Goal: Task Accomplishment & Management: Complete application form

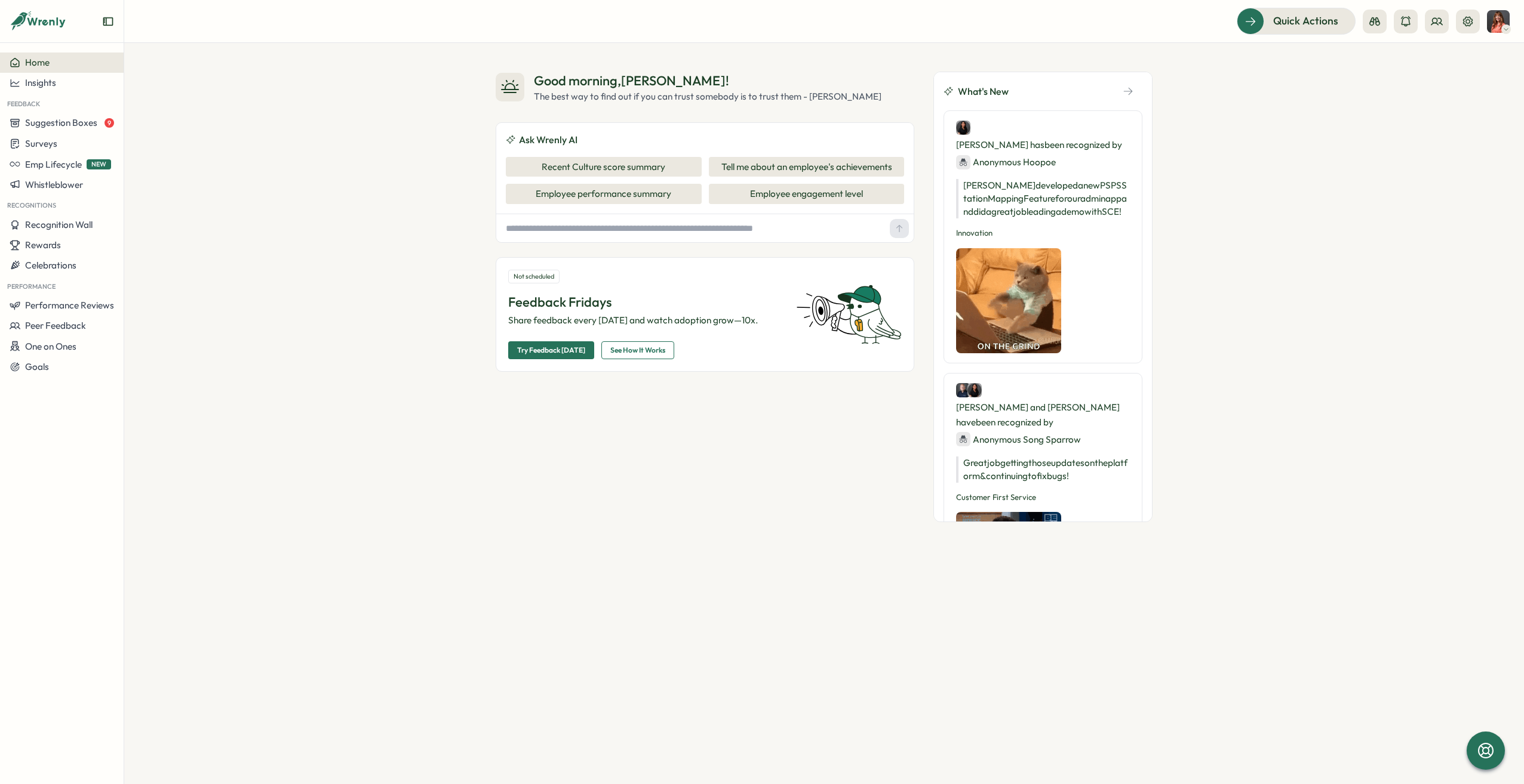
click at [563, 354] on span "Try Feedback [DATE]" at bounding box center [551, 350] width 68 height 17
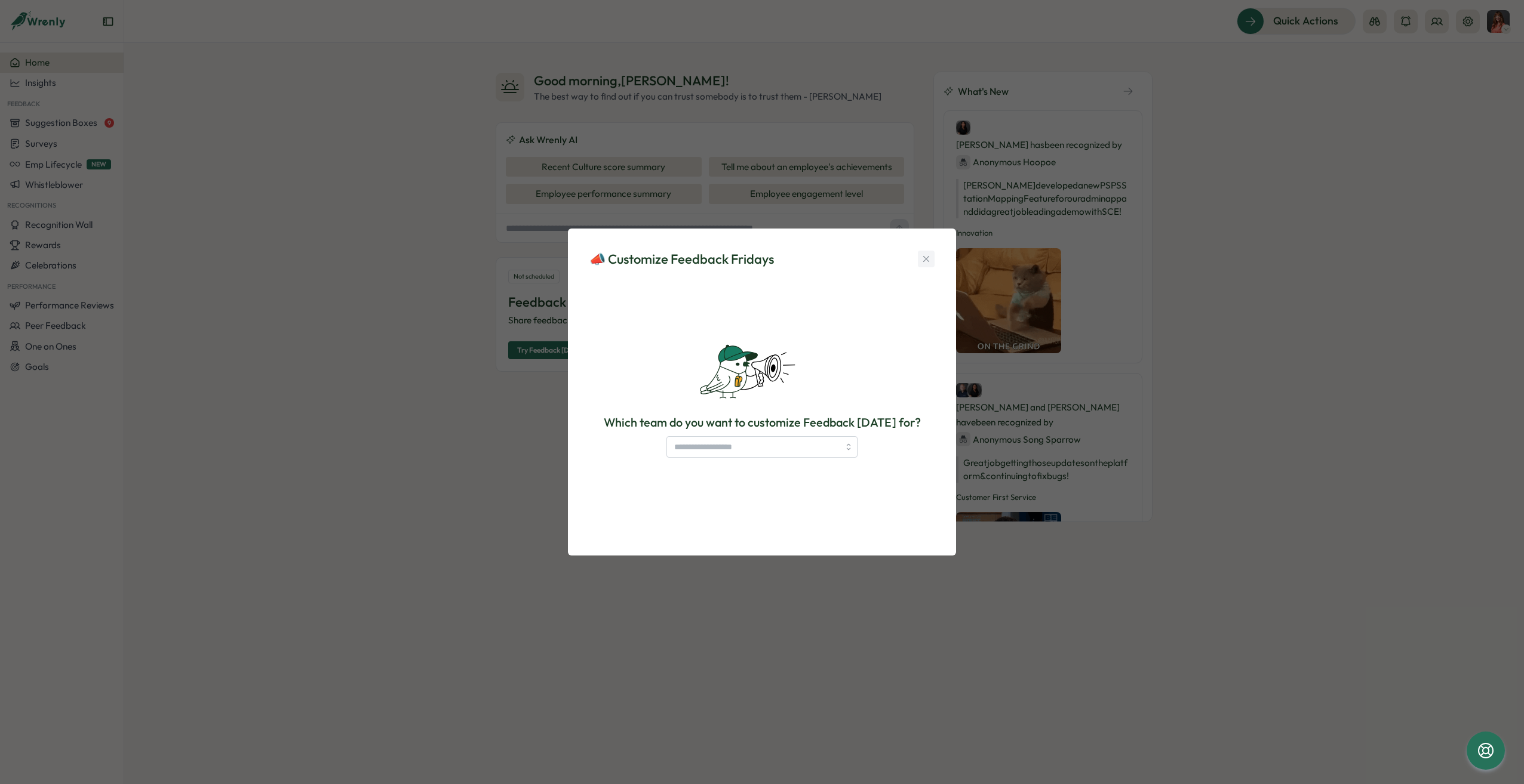
click at [929, 259] on icon "button" at bounding box center [926, 258] width 11 height 11
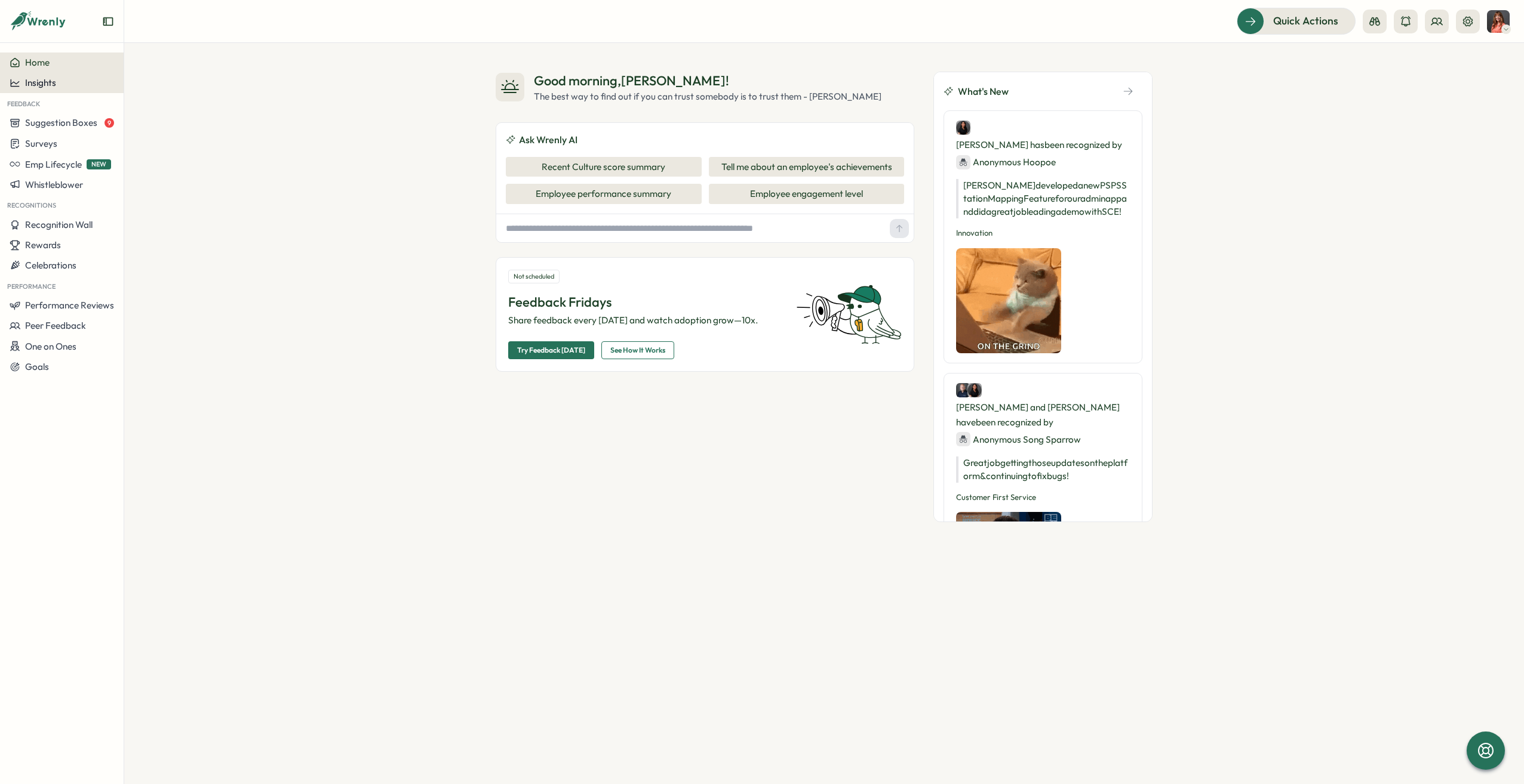
click at [76, 82] on div "Insights" at bounding box center [61, 83] width 104 height 11
click at [133, 68] on div "Surveys" at bounding box center [169, 59] width 95 height 22
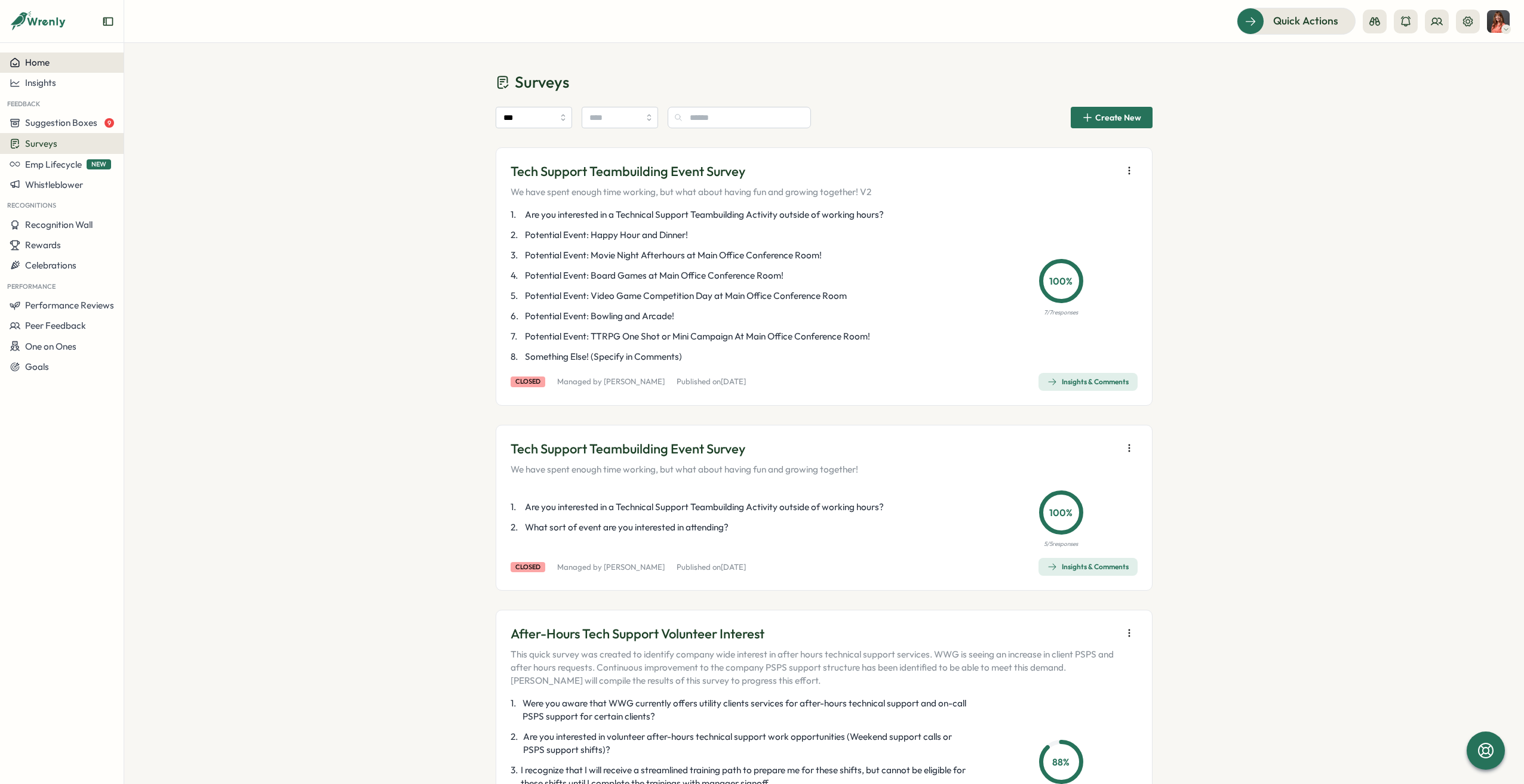
click at [77, 64] on div "Home" at bounding box center [61, 62] width 104 height 11
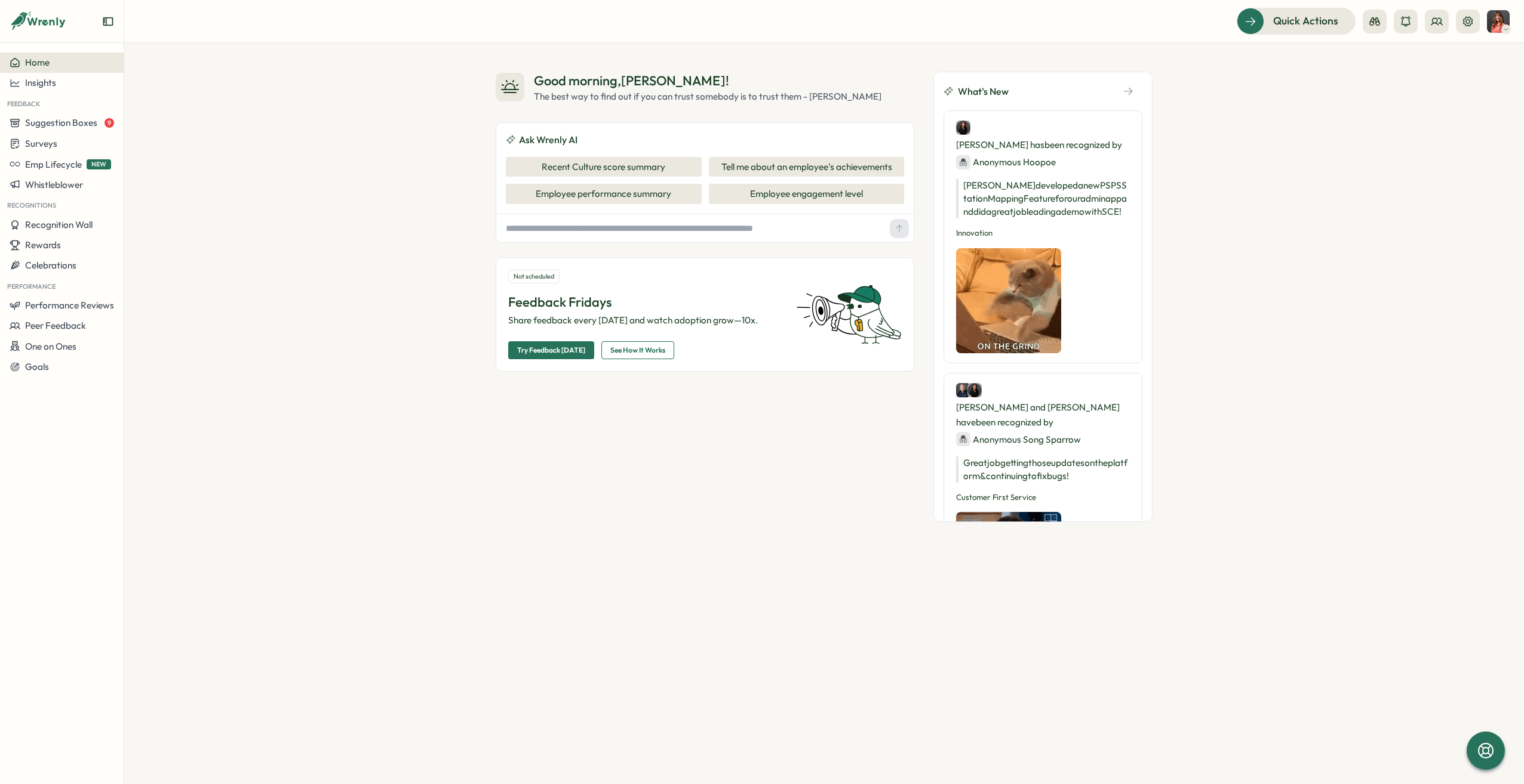
click at [649, 337] on div "Not scheduled Feedback Fridays Share feedback every [DATE] and watch adoption g…" at bounding box center [645, 315] width 273 height 90
click at [646, 342] on span "See How It Works" at bounding box center [638, 350] width 55 height 17
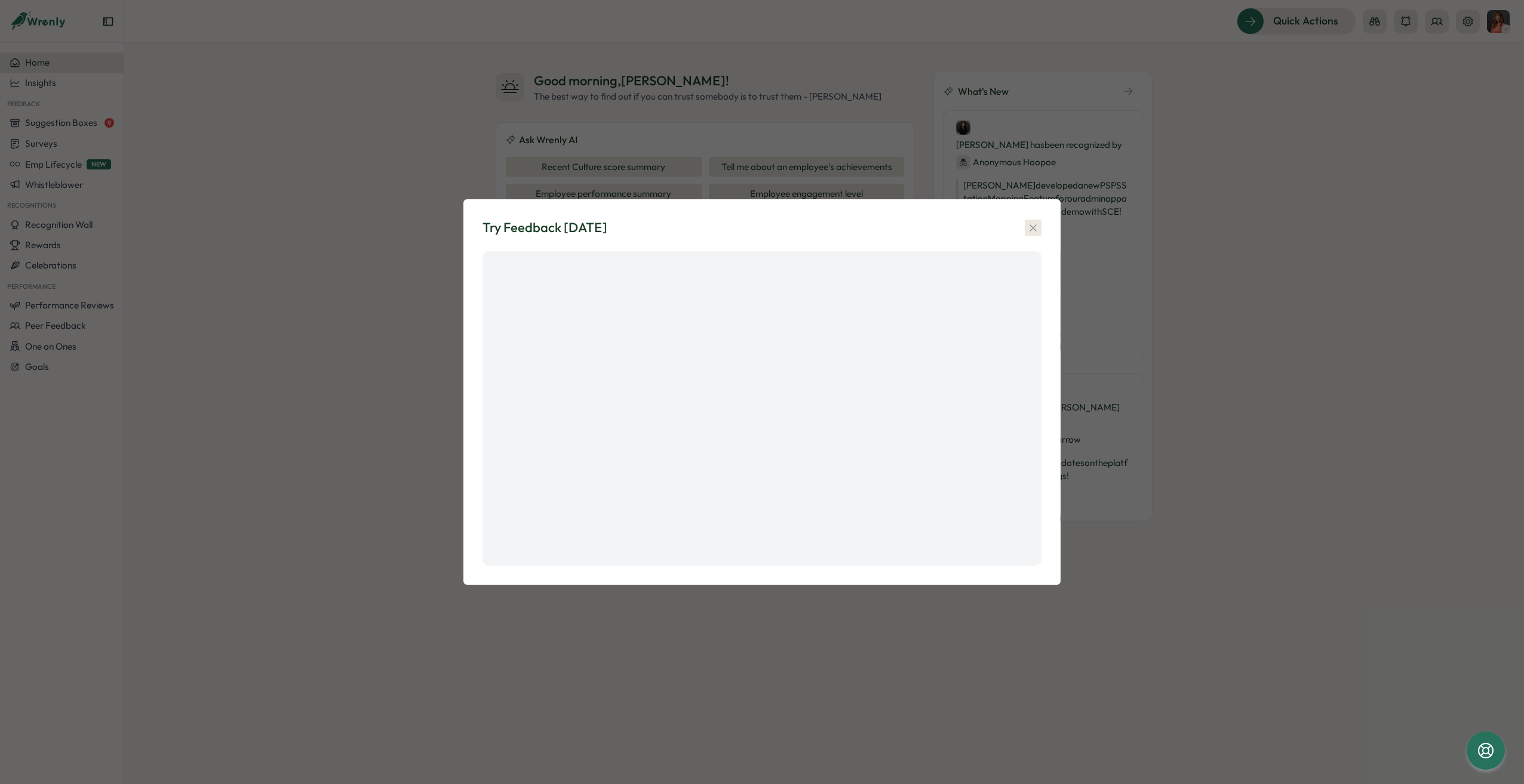
click at [1039, 224] on button "button" at bounding box center [1032, 227] width 17 height 17
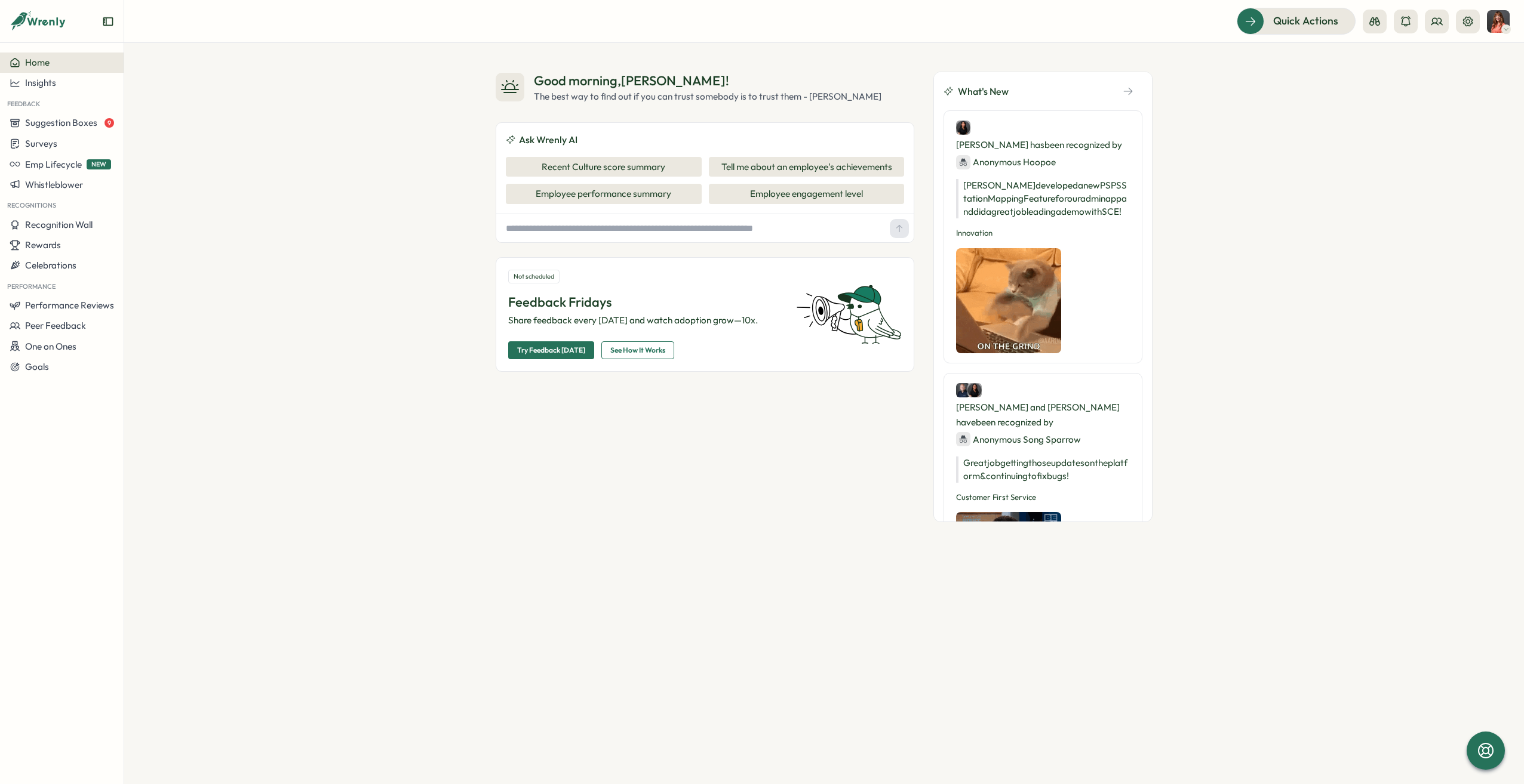
click at [529, 349] on span "Try Feedback [DATE]" at bounding box center [551, 350] width 68 height 17
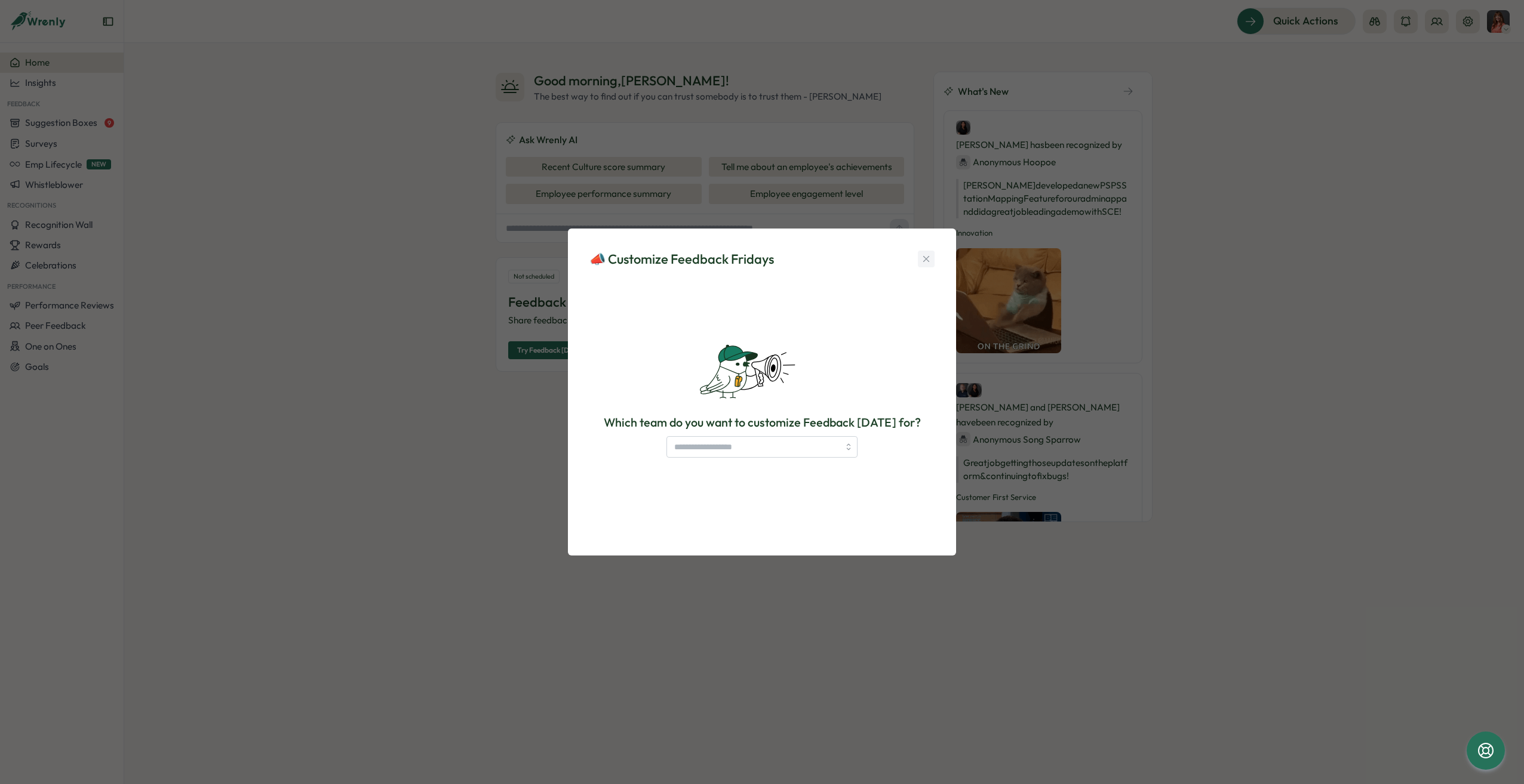
click at [932, 256] on button "button" at bounding box center [926, 258] width 17 height 17
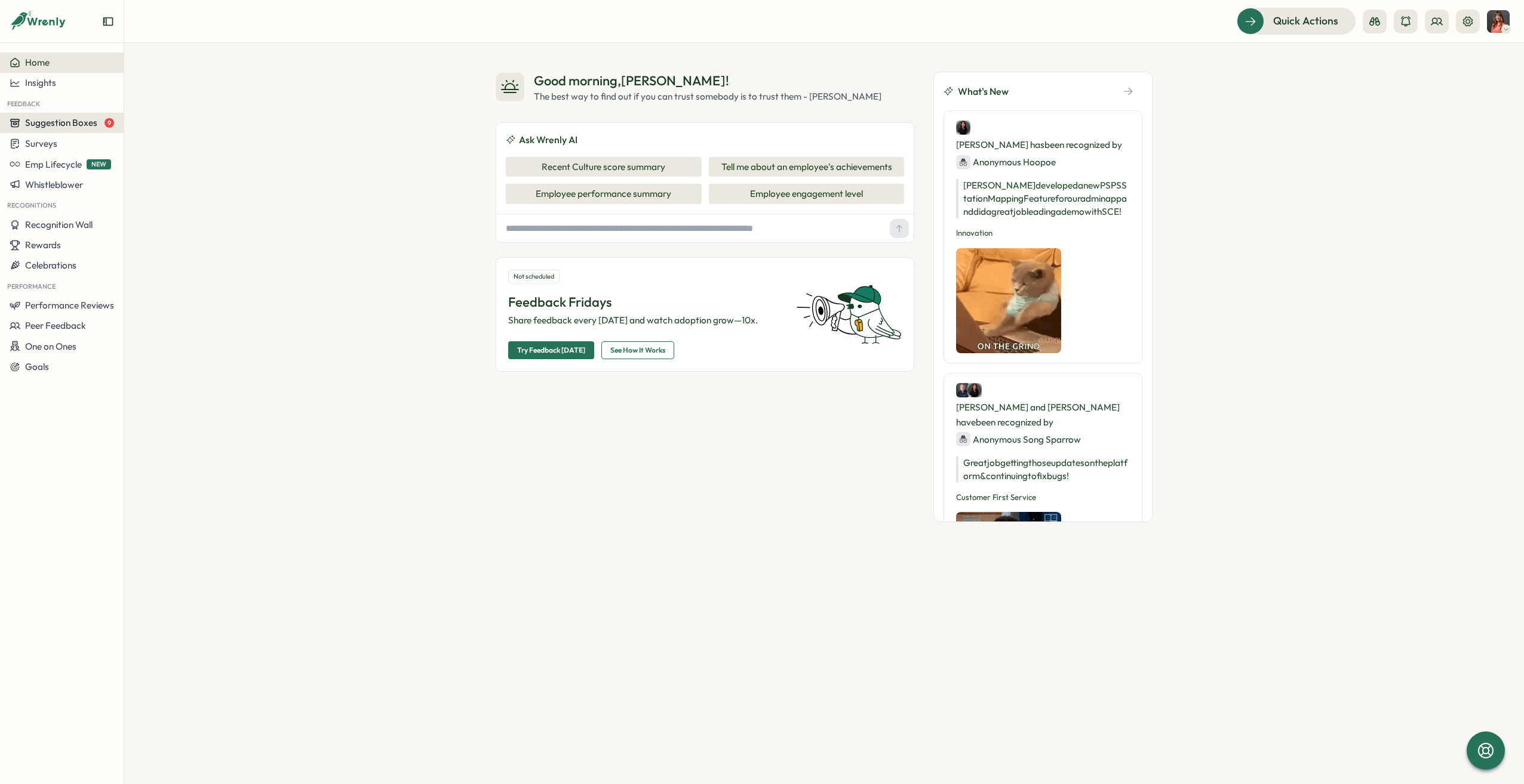
click at [107, 132] on button "Suggestion Boxes 9" at bounding box center [61, 123] width 124 height 20
click at [61, 148] on div "Surveys" at bounding box center [61, 143] width 104 height 12
click at [207, 133] on div "Insights" at bounding box center [171, 132] width 89 height 13
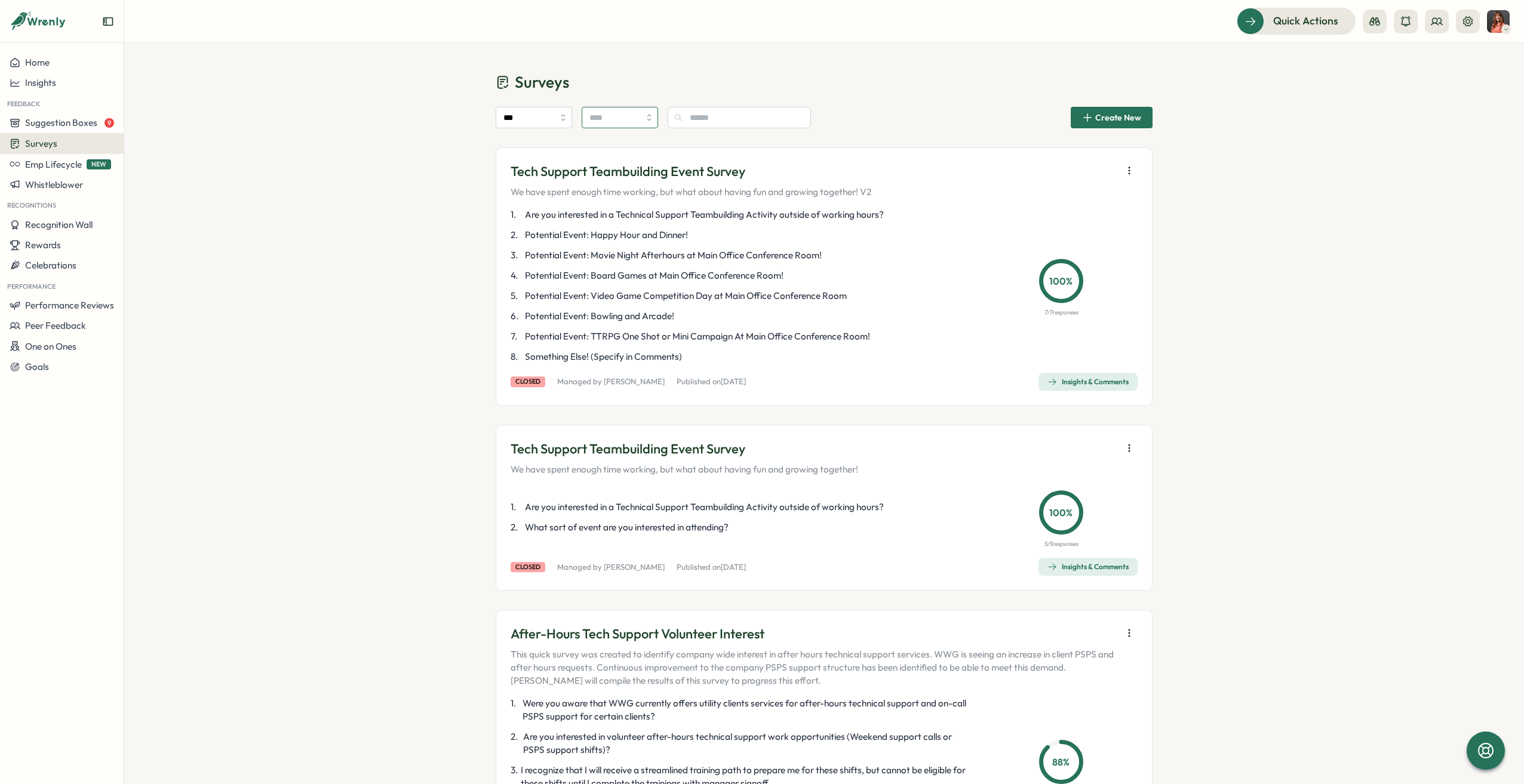
click at [610, 114] on input "search" at bounding box center [620, 118] width 76 height 21
click at [522, 118] on input "***" at bounding box center [534, 118] width 76 height 21
click at [613, 111] on input "search" at bounding box center [620, 118] width 76 height 21
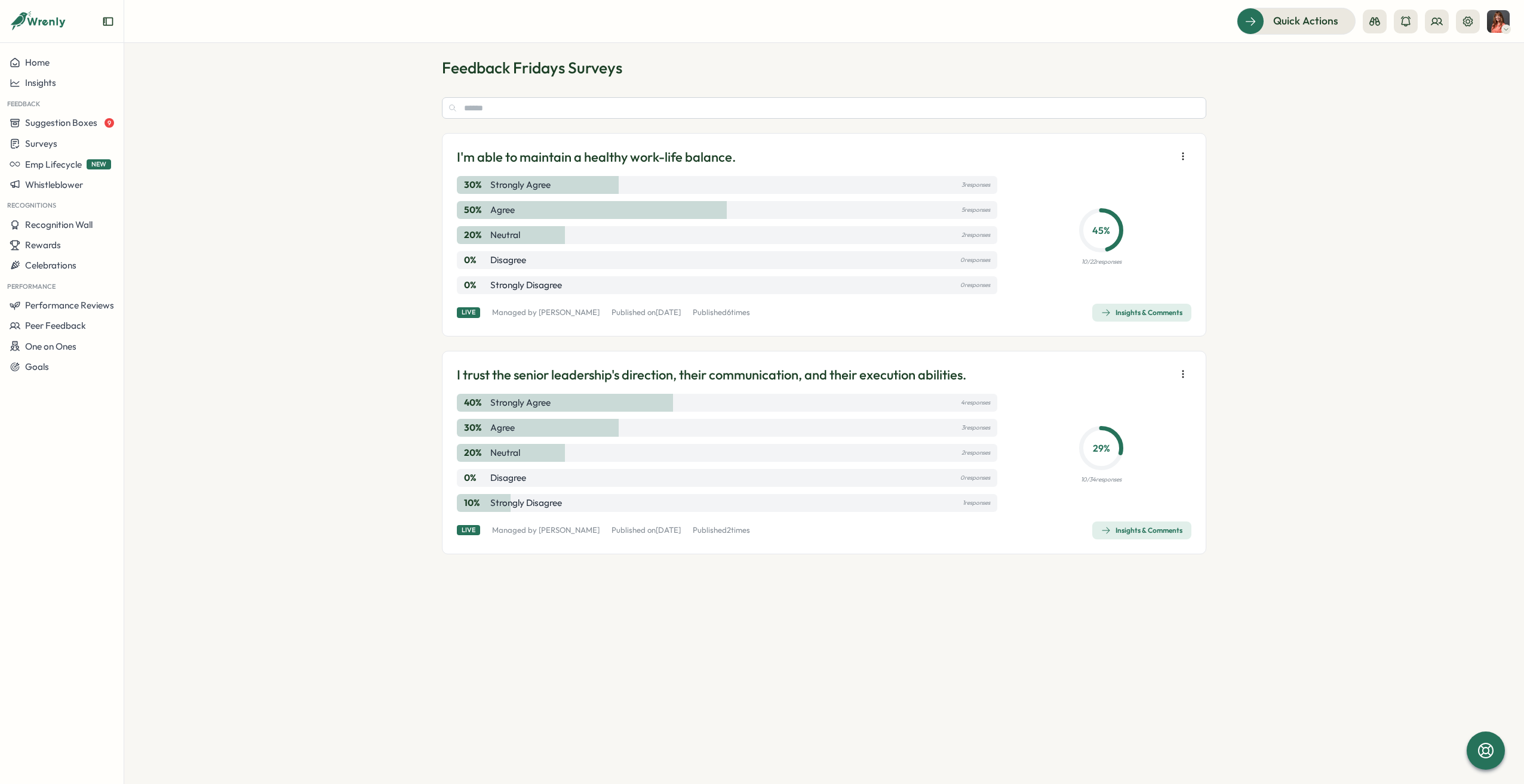
click at [1183, 156] on icon "button" at bounding box center [1183, 156] width 1 height 7
click at [1524, 223] on section "Feedback Fridays Surveys I'm able to maintain a healthy work-life balance. 30 %…" at bounding box center [823, 413] width 1400 height 741
click at [1168, 530] on div "Insights & Comments" at bounding box center [1142, 530] width 81 height 10
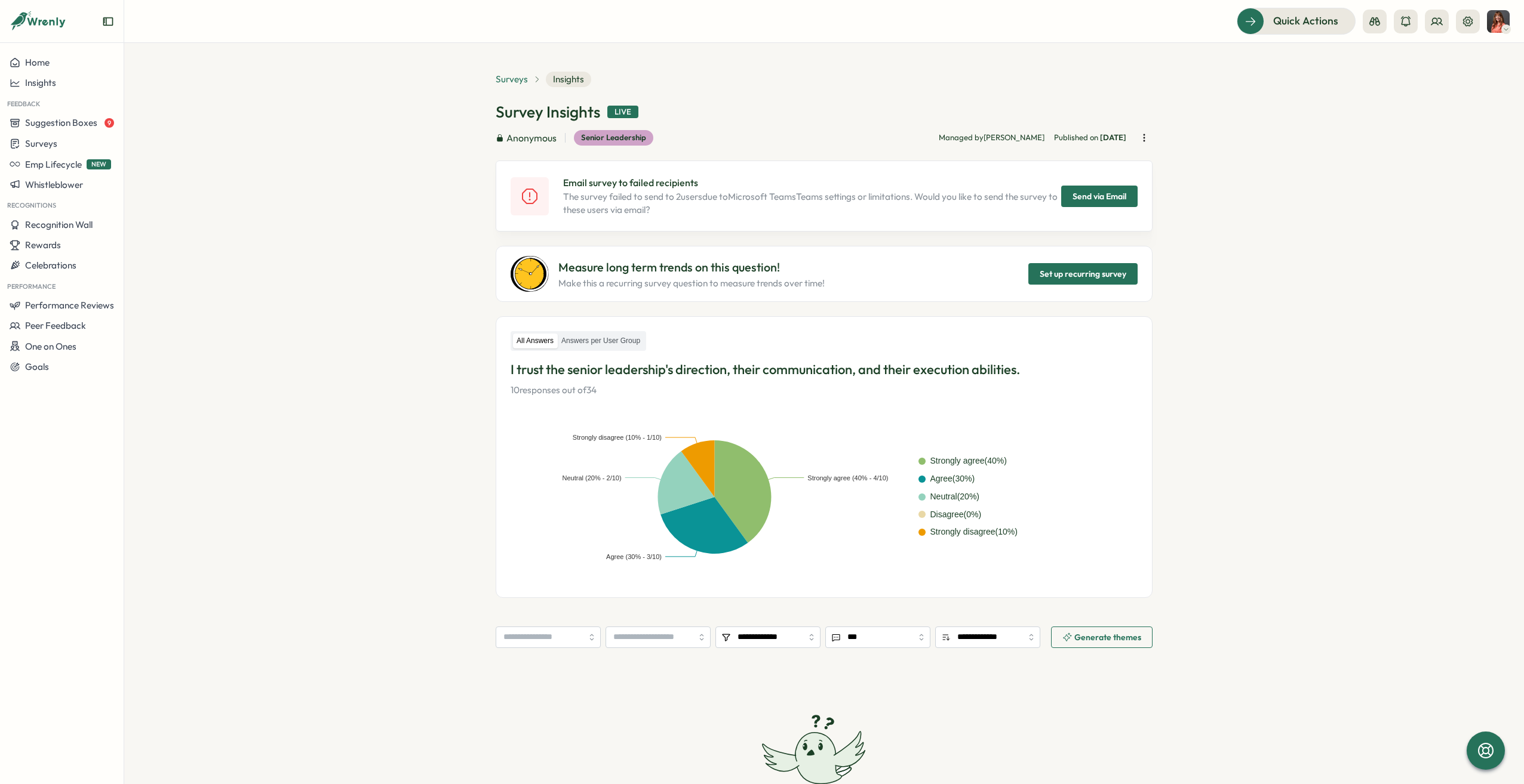
click at [523, 75] on span "Surveys" at bounding box center [511, 79] width 32 height 13
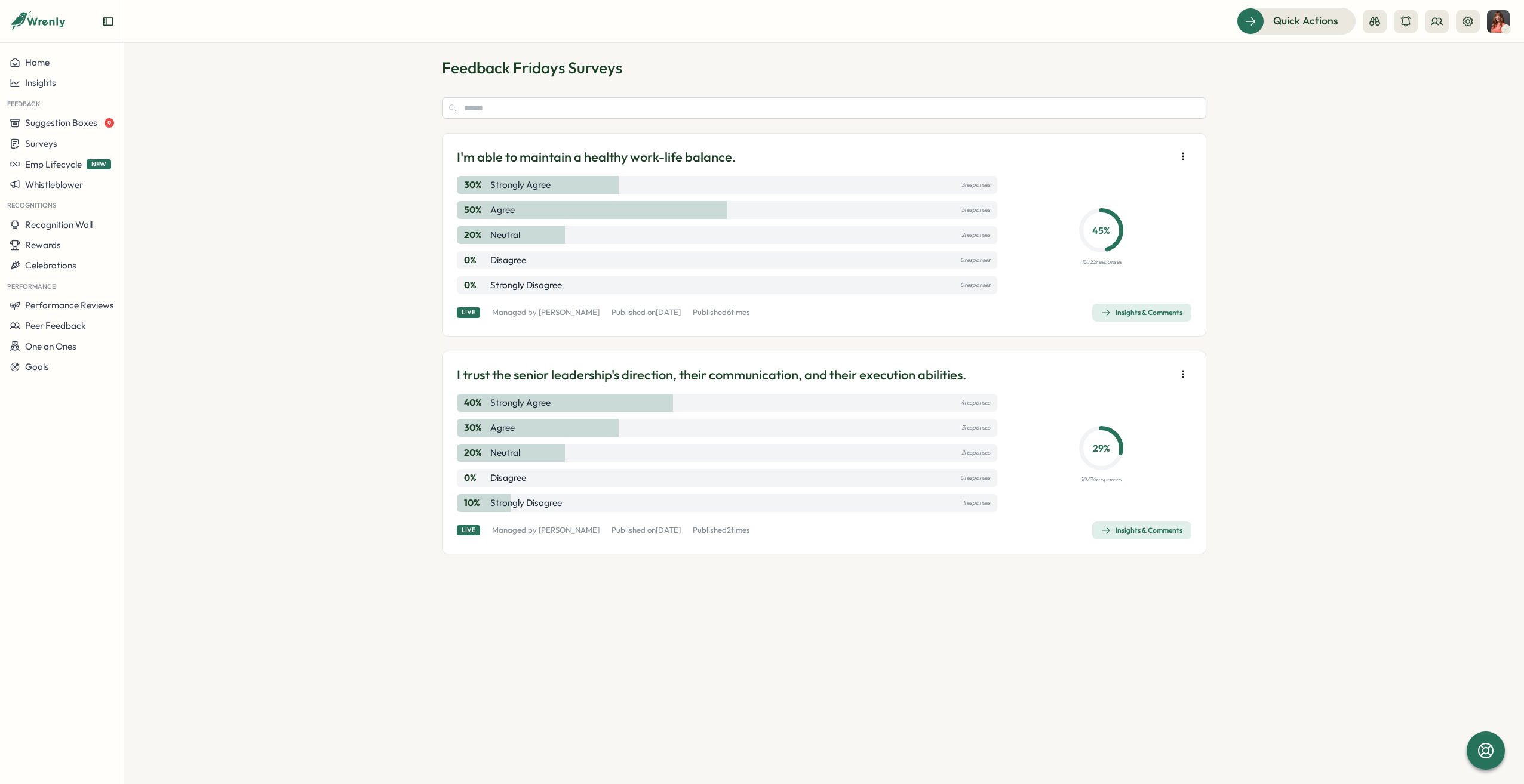
click at [1182, 159] on icon "button" at bounding box center [1183, 156] width 12 height 12
click at [1248, 216] on section "Feedback Fridays Surveys I'm able to maintain a healthy work-life balance. 30 %…" at bounding box center [823, 413] width 1400 height 741
click at [1291, 480] on section "Feedback Fridays Surveys I'm able to maintain a healthy work-life balance. 30 %…" at bounding box center [823, 413] width 1400 height 741
click at [62, 134] on button "Surveys" at bounding box center [61, 143] width 124 height 20
click at [68, 124] on span "Suggestion Boxes" at bounding box center [61, 123] width 72 height 12
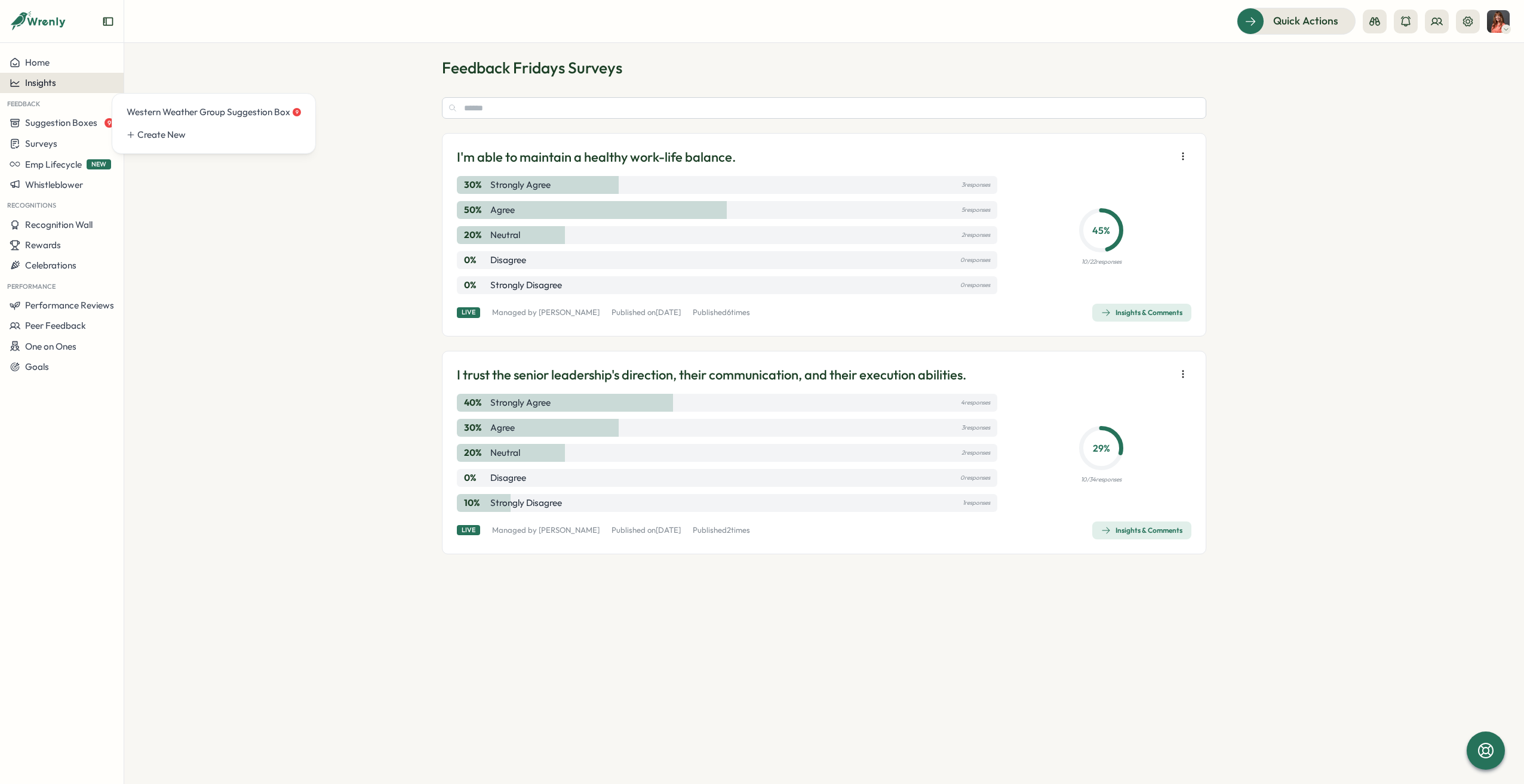
click at [58, 80] on div "Insights" at bounding box center [61, 83] width 104 height 11
click at [57, 92] on button "Insights" at bounding box center [61, 83] width 124 height 20
click at [64, 82] on div "Insights" at bounding box center [61, 83] width 104 height 11
click at [178, 58] on div "Surveys" at bounding box center [169, 59] width 85 height 13
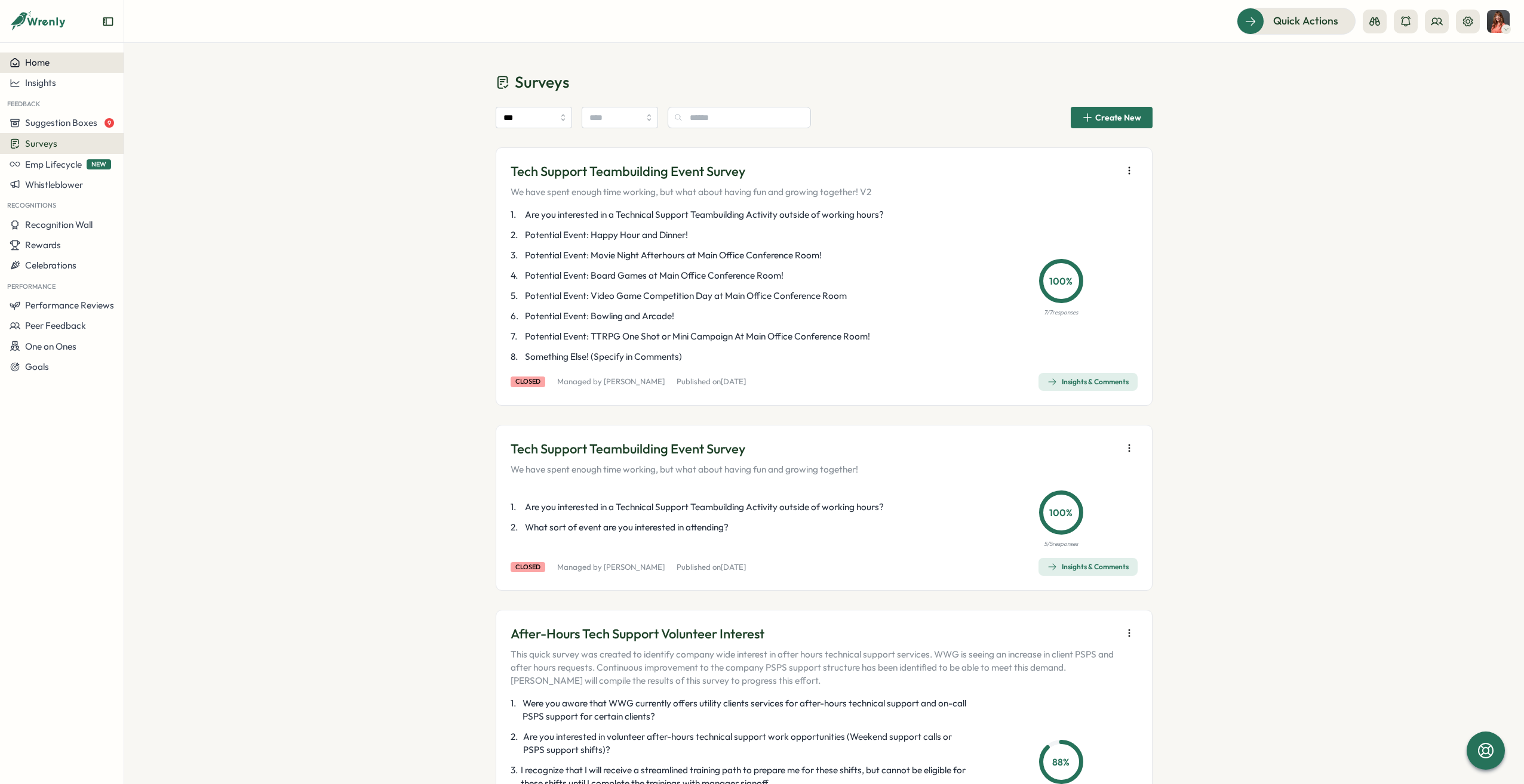
drag, startPoint x: 71, startPoint y: 62, endPoint x: 84, endPoint y: 71, distance: 15.8
click at [71, 63] on div "Home" at bounding box center [61, 62] width 104 height 11
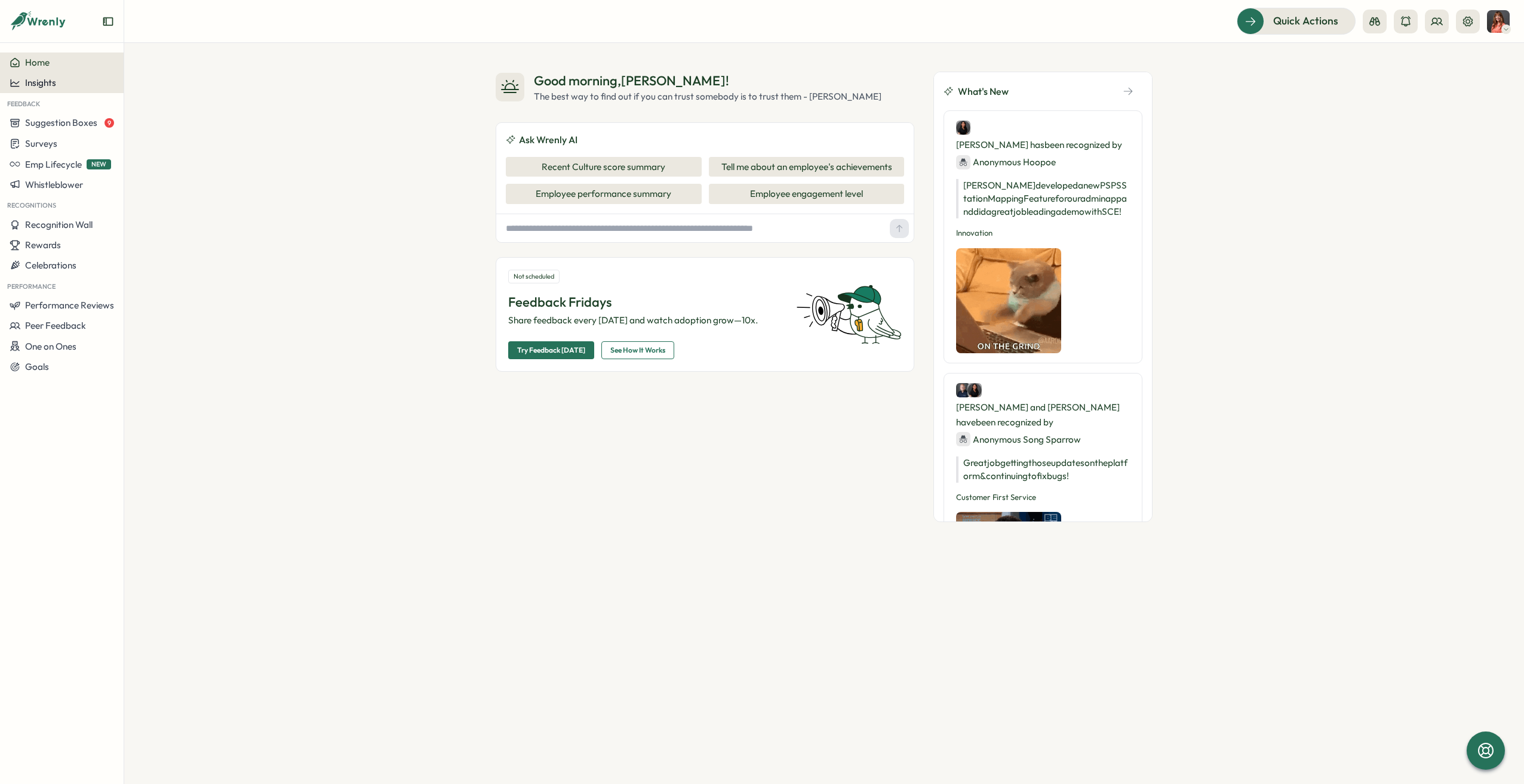
click at [76, 86] on div "Insights" at bounding box center [61, 83] width 104 height 11
click at [80, 59] on div "Home" at bounding box center [61, 62] width 104 height 11
click at [55, 89] on button "Insights" at bounding box center [61, 83] width 124 height 20
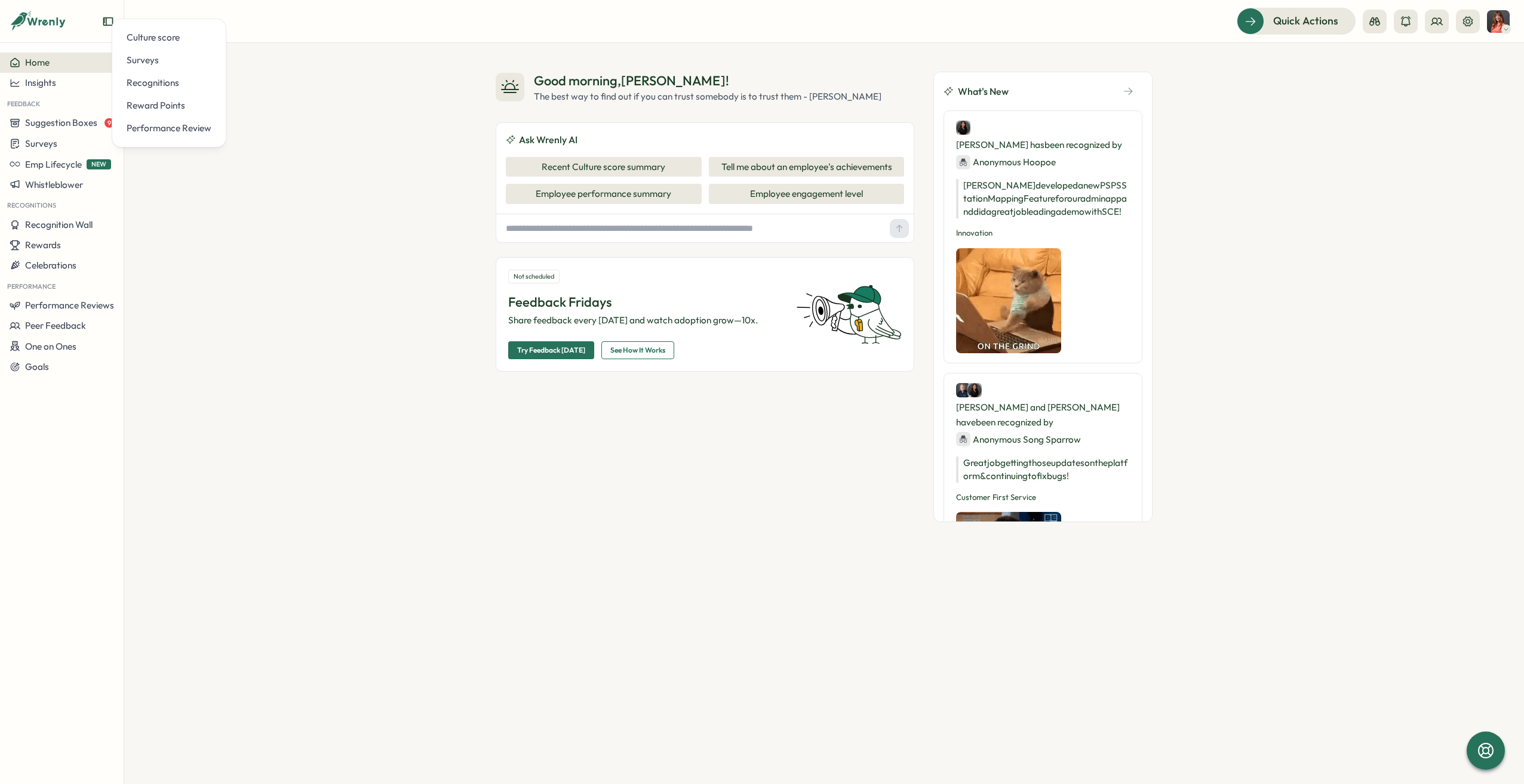
click at [84, 399] on div "Home Insights Feedback Suggestion Boxes 9 Surveys Emp Lifecycle NEW Whistleblow…" at bounding box center [61, 413] width 124 height 723
click at [63, 306] on span "Performance Reviews" at bounding box center [69, 305] width 89 height 12
click at [190, 335] on button "Create New Review" at bounding box center [173, 328] width 102 height 22
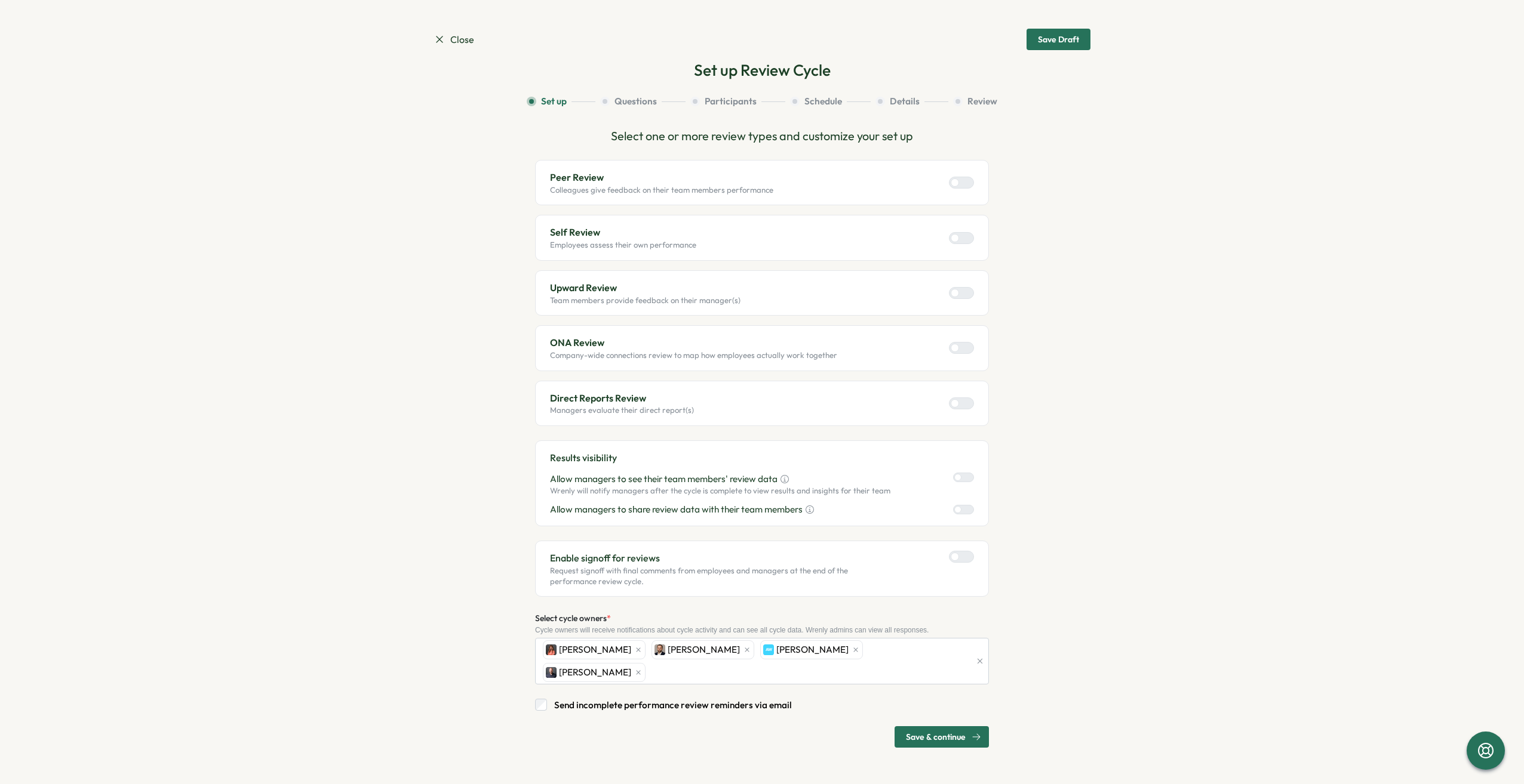
click at [953, 239] on div at bounding box center [955, 238] width 9 height 9
click at [968, 403] on div at bounding box center [966, 403] width 15 height 11
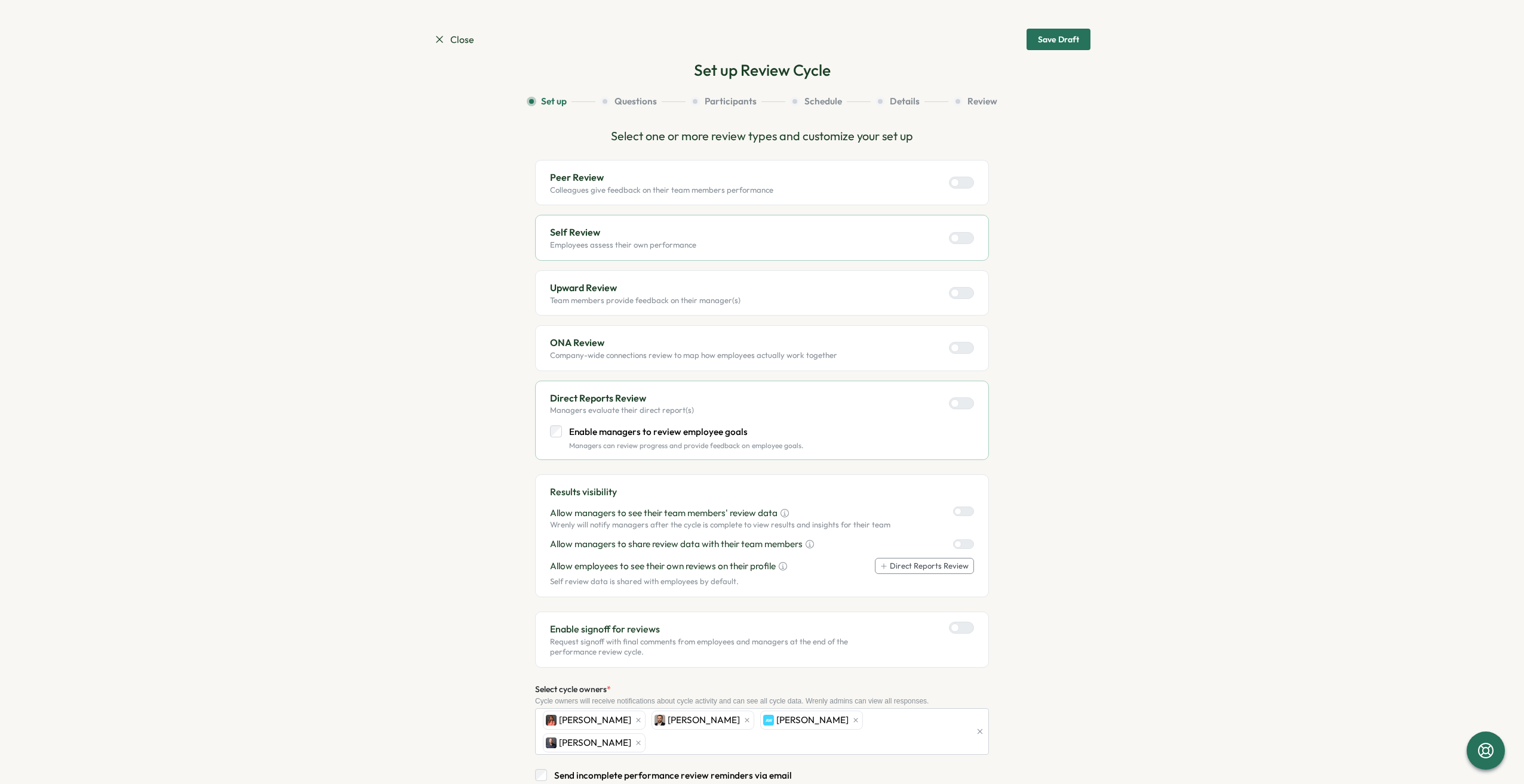
scroll to position [36, 0]
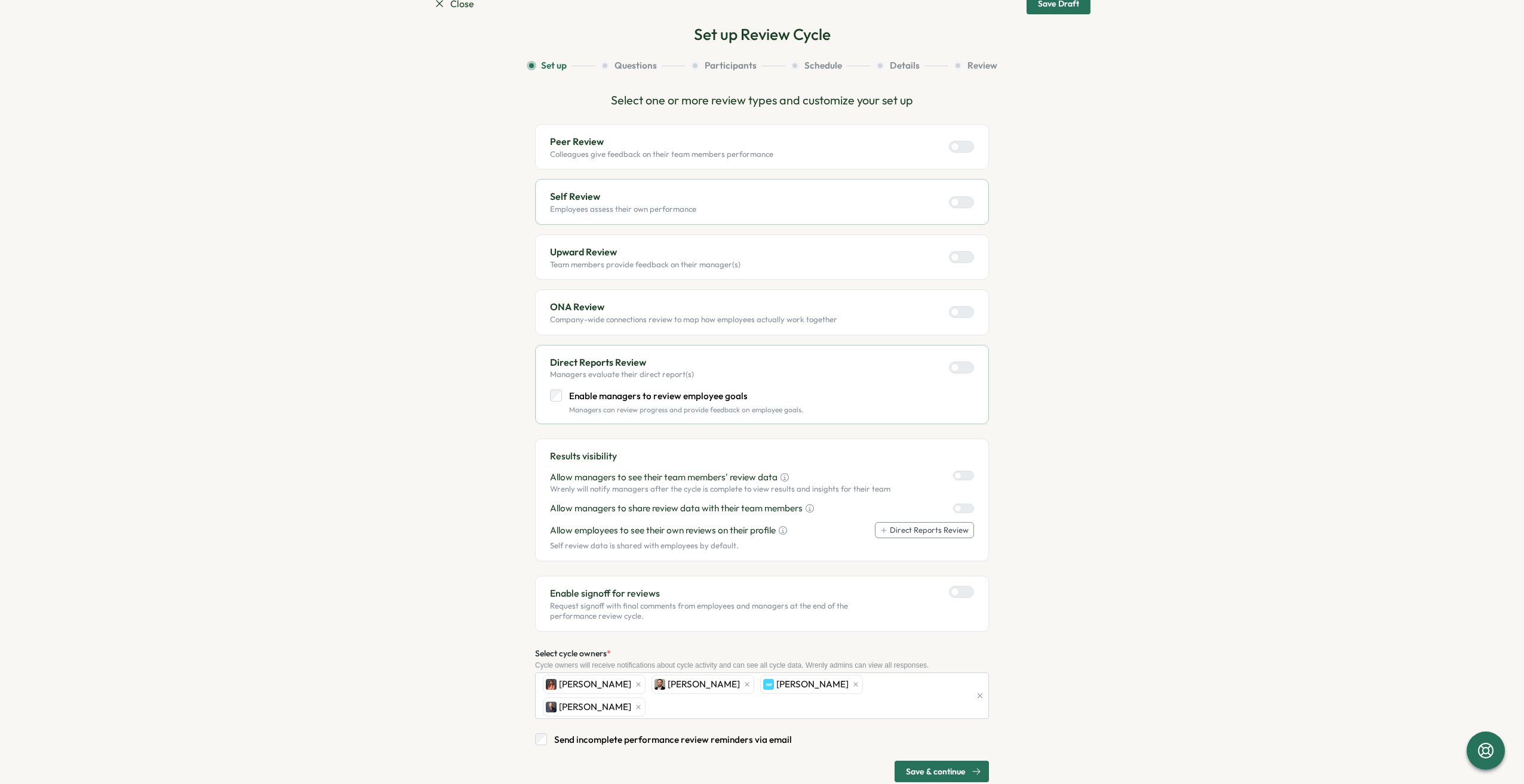
click at [680, 396] on p "Enable managers to review employee goals" at bounding box center [686, 396] width 234 height 13
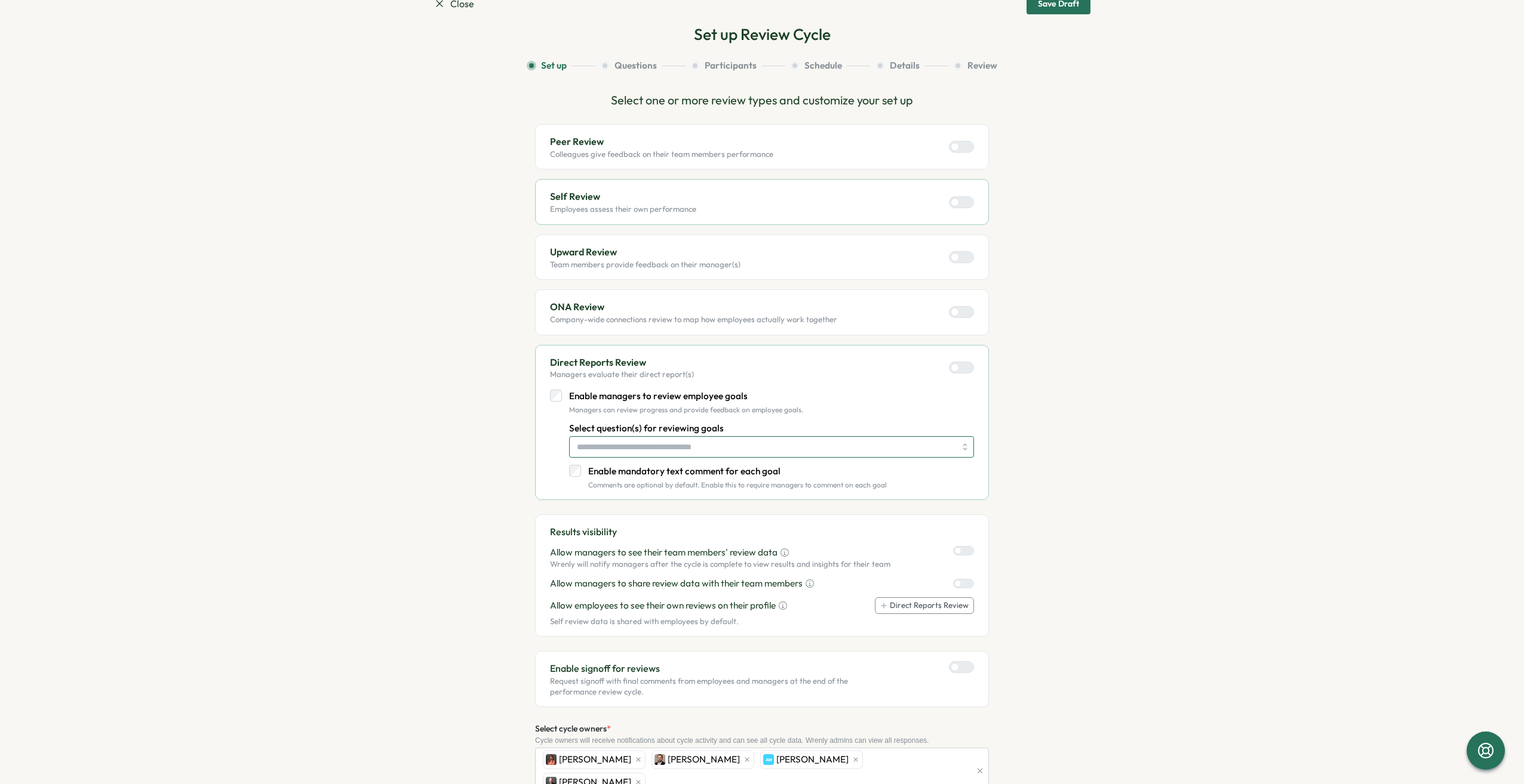
click at [694, 450] on input "Select question(s) for reviewing goals" at bounding box center [766, 447] width 379 height 20
click at [648, 400] on p "Enable managers to review employee goals" at bounding box center [686, 396] width 234 height 13
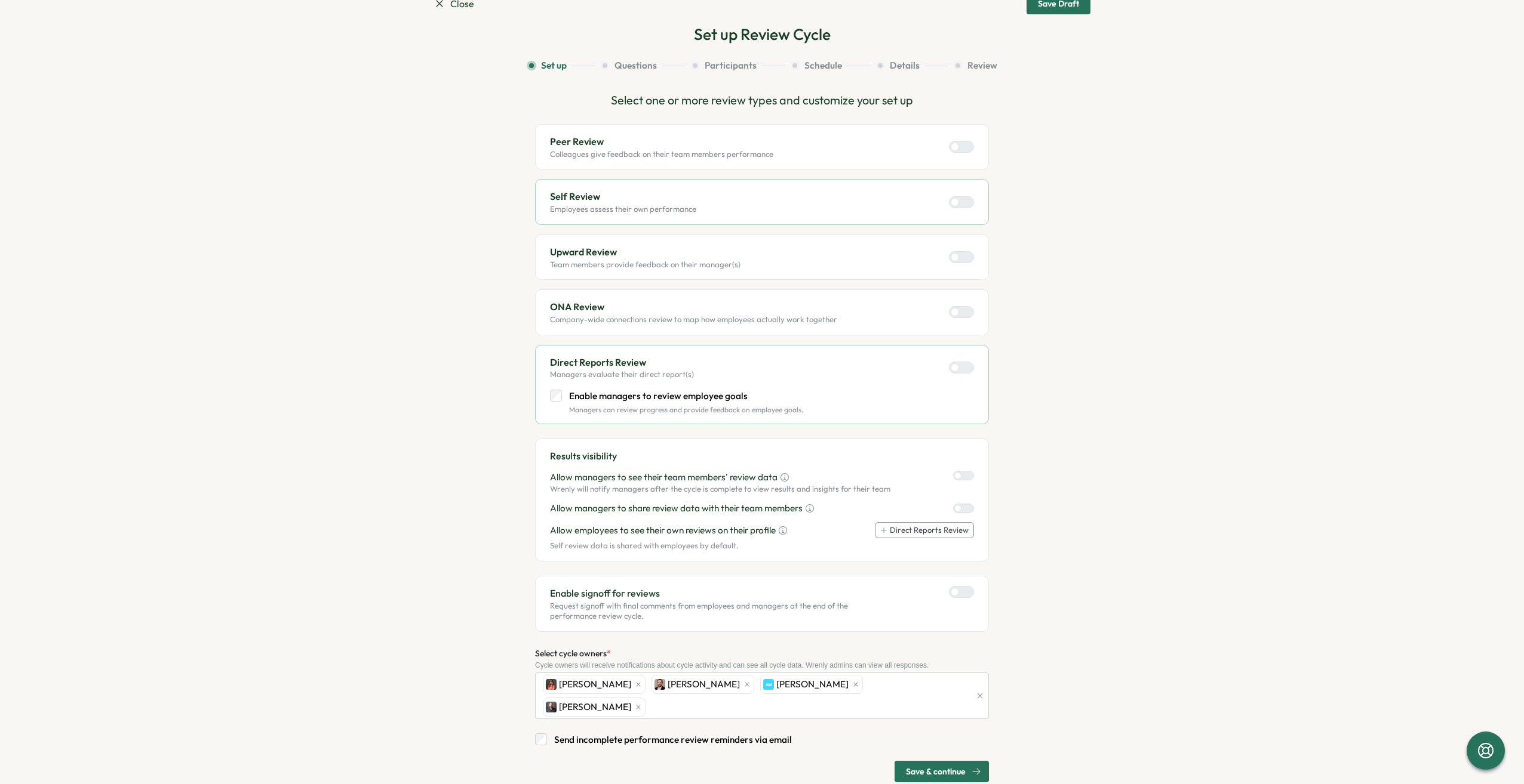
click at [968, 534] on button "Direct Reports Review" at bounding box center [925, 530] width 100 height 17
click at [953, 593] on label at bounding box center [962, 592] width 25 height 12
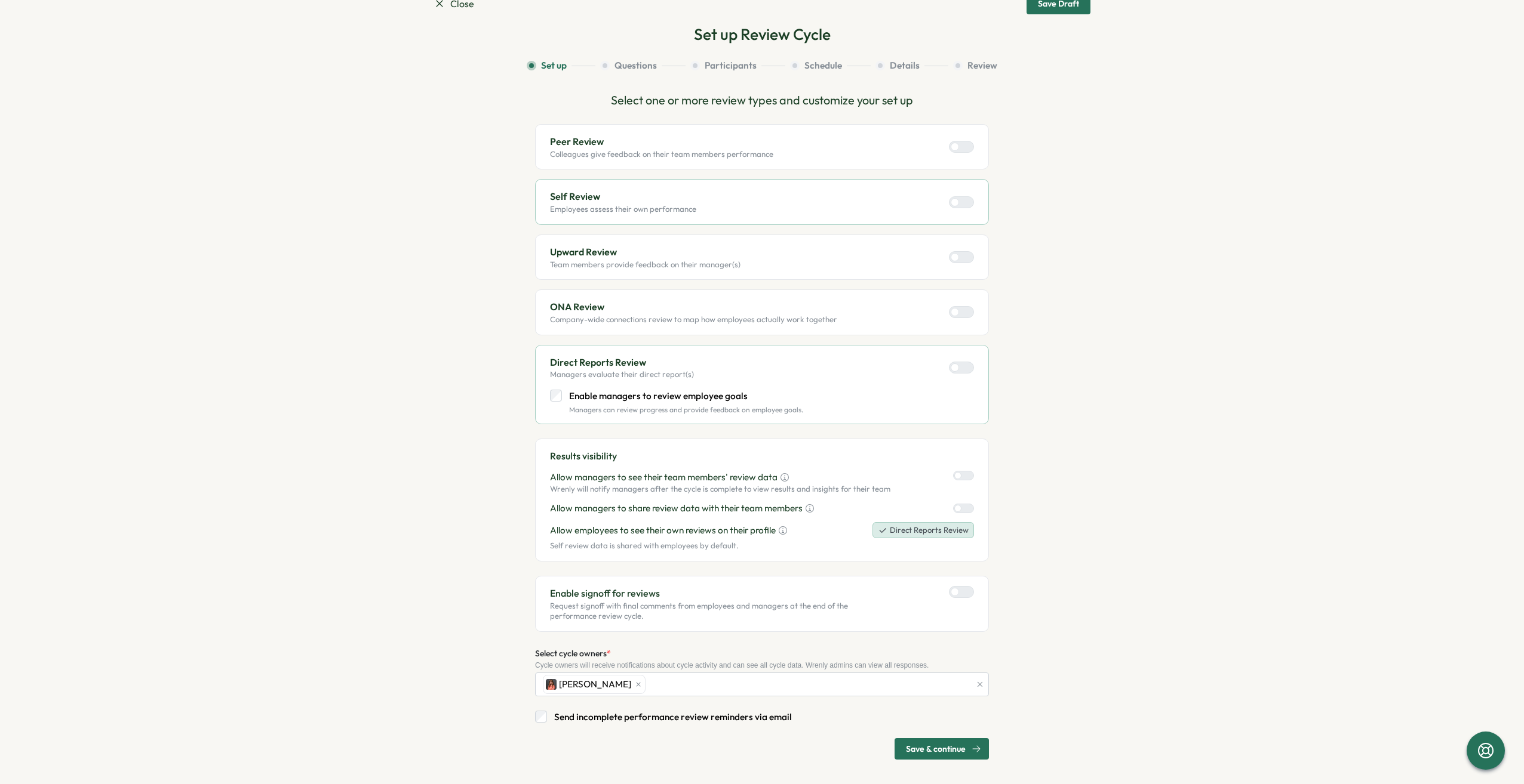
click at [915, 741] on span "Save & continue" at bounding box center [936, 749] width 60 height 20
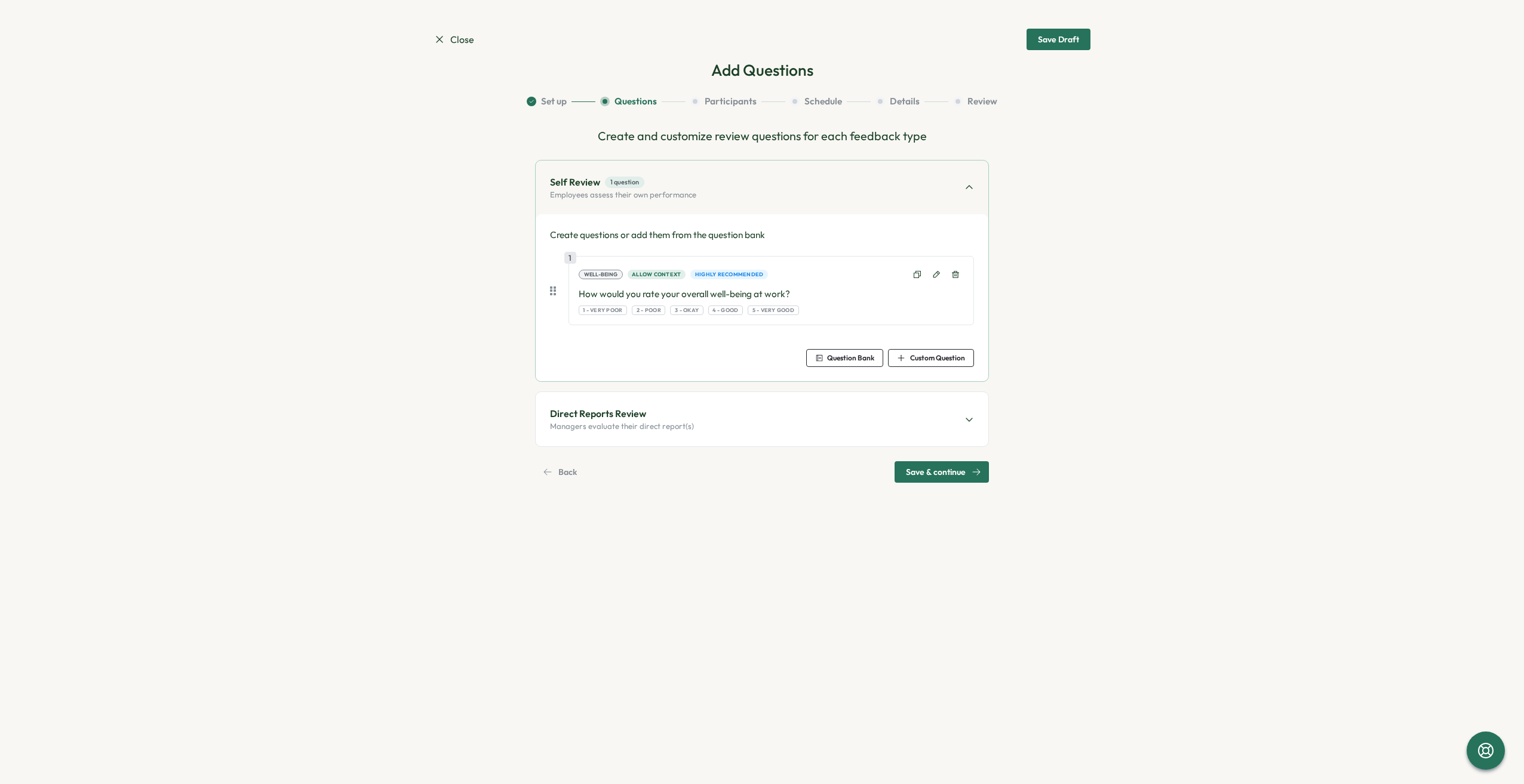
scroll to position [0, 0]
click at [1124, 621] on section "Close Save Draft Add Questions Set up Questions Participants Schedule Details R…" at bounding box center [762, 392] width 1524 height 784
